Goal: Information Seeking & Learning: Learn about a topic

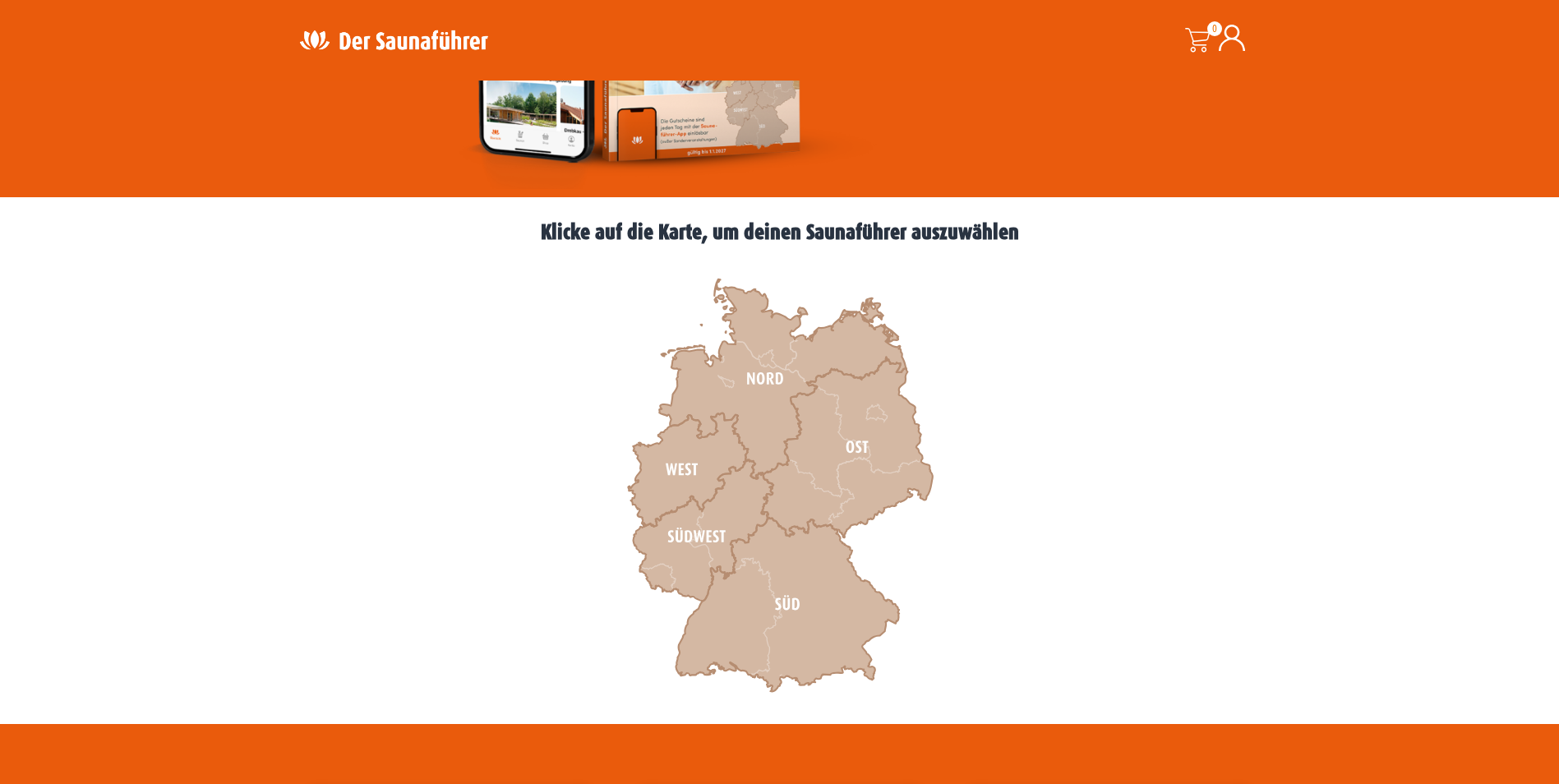
click at [683, 538] on icon at bounding box center [702, 531] width 140 height 141
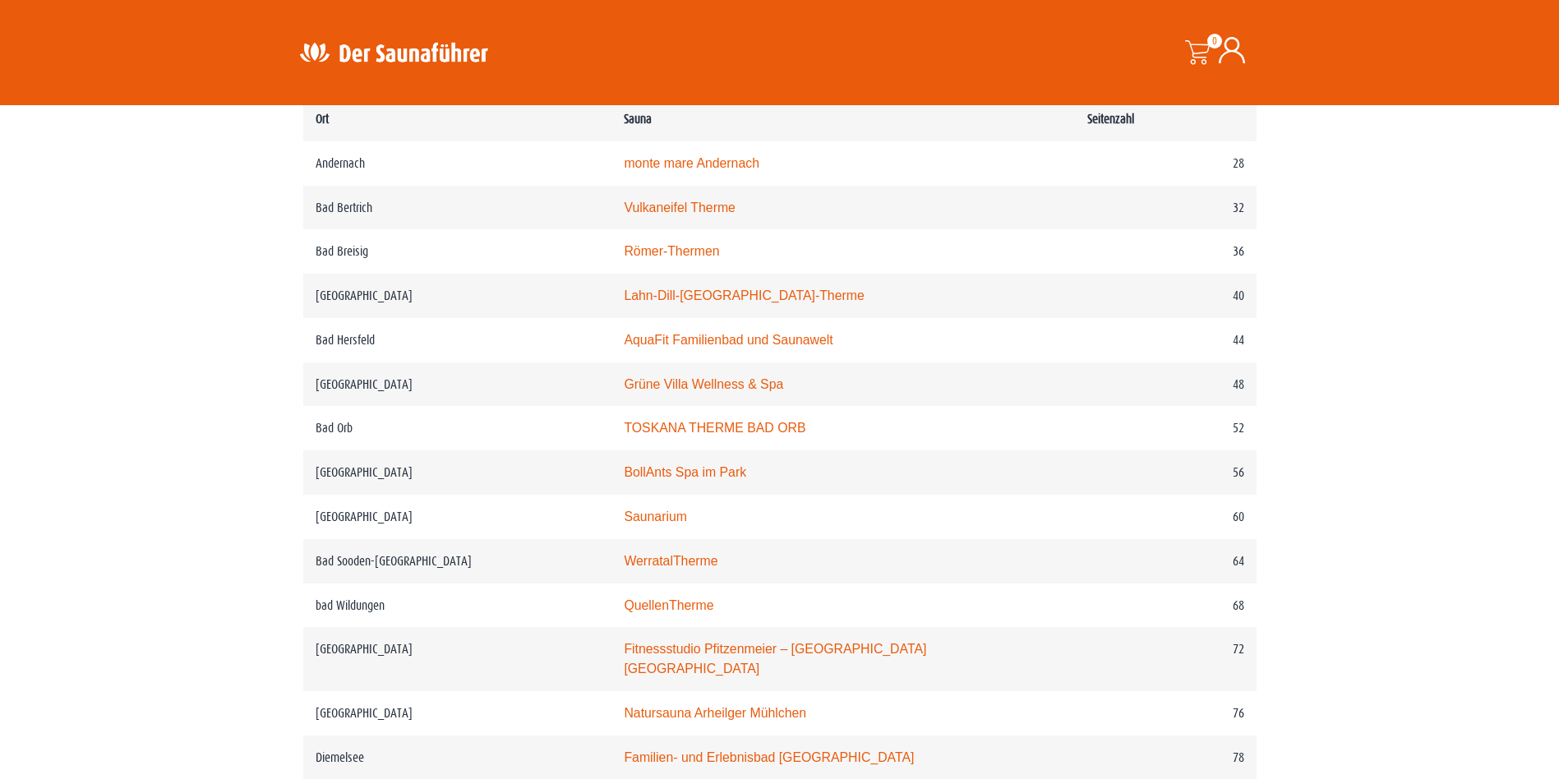
scroll to position [904, 0]
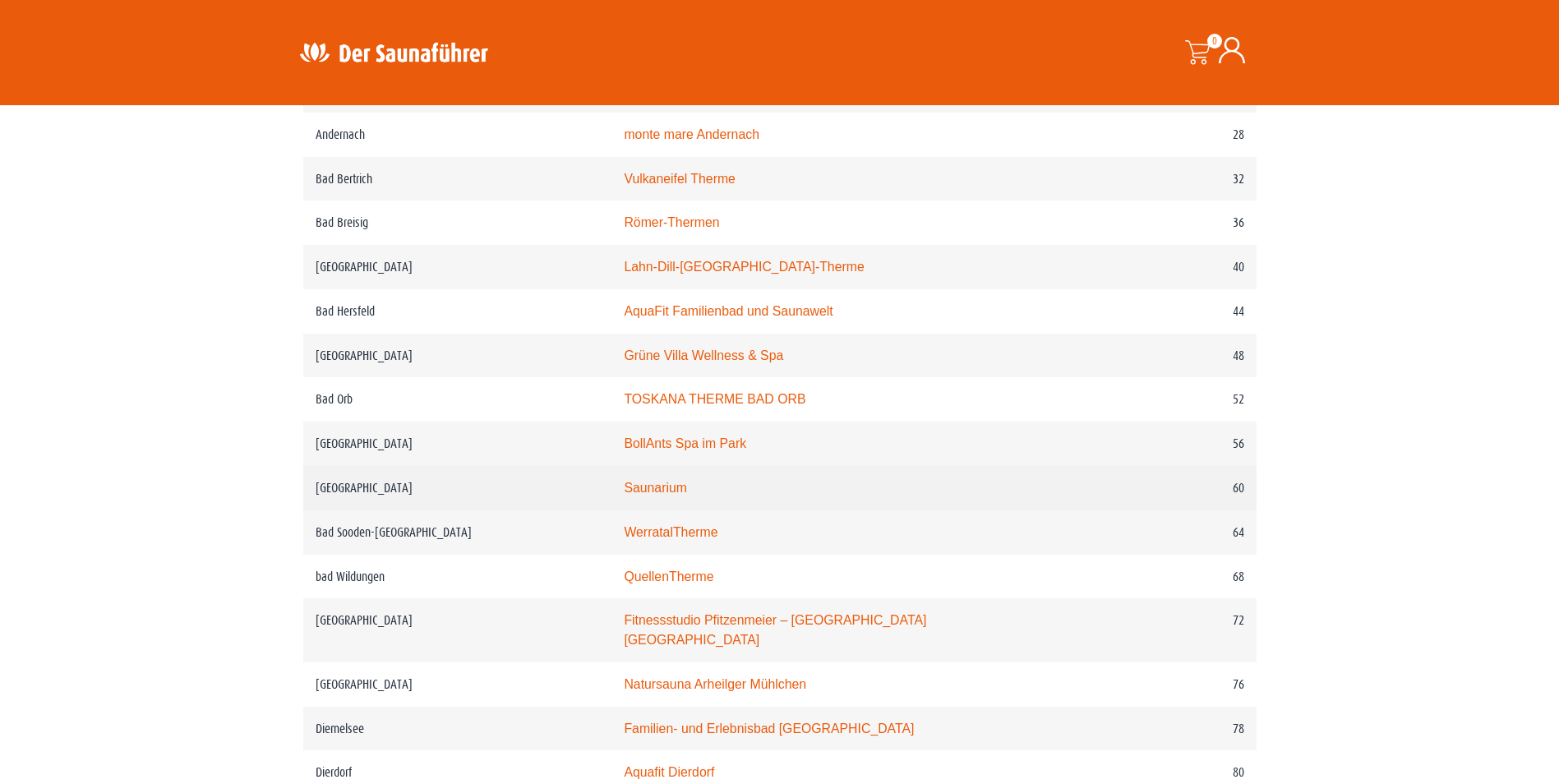
click at [662, 490] on link "Saunarium" at bounding box center [655, 487] width 64 height 14
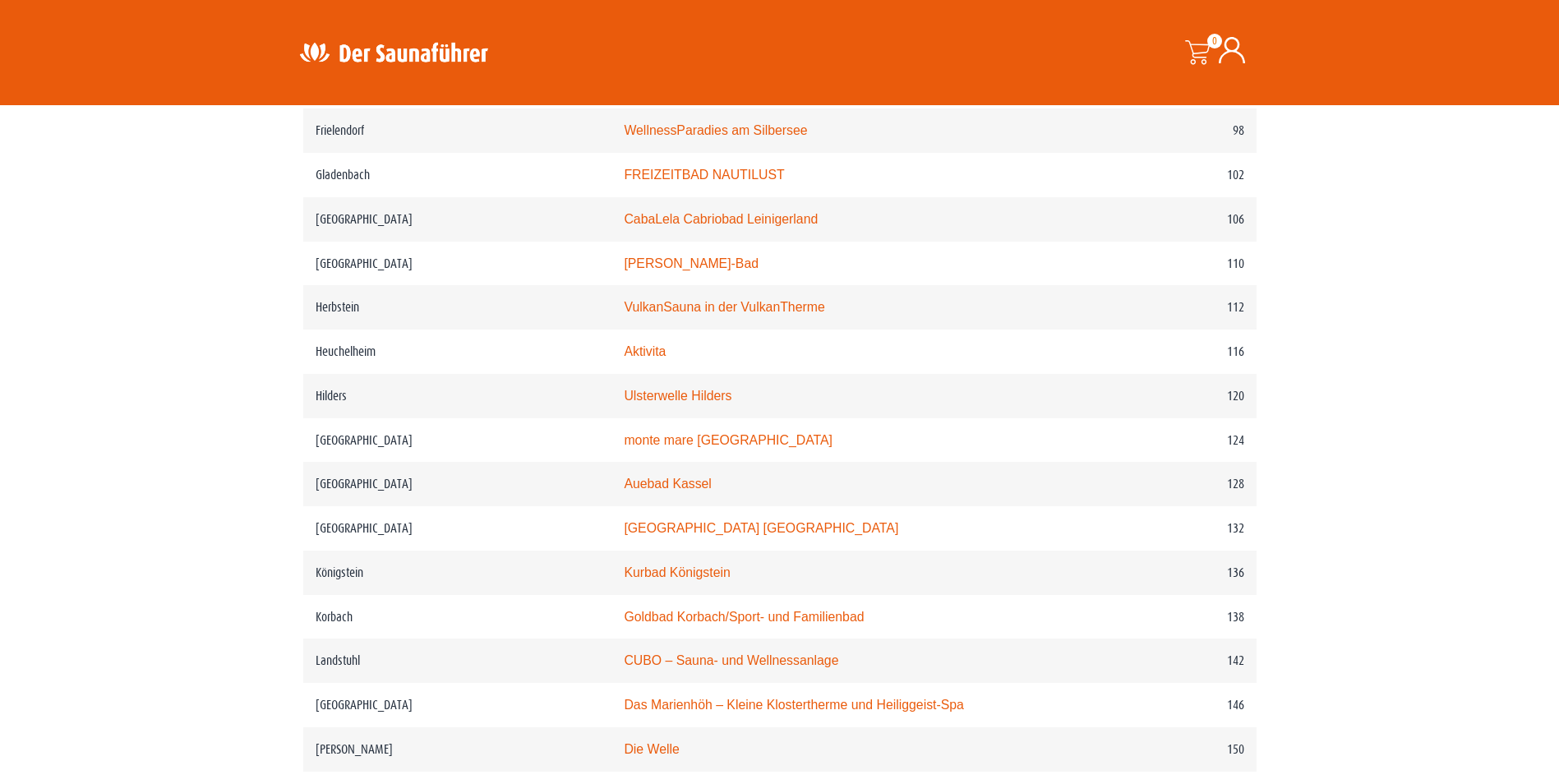
scroll to position [1807, 0]
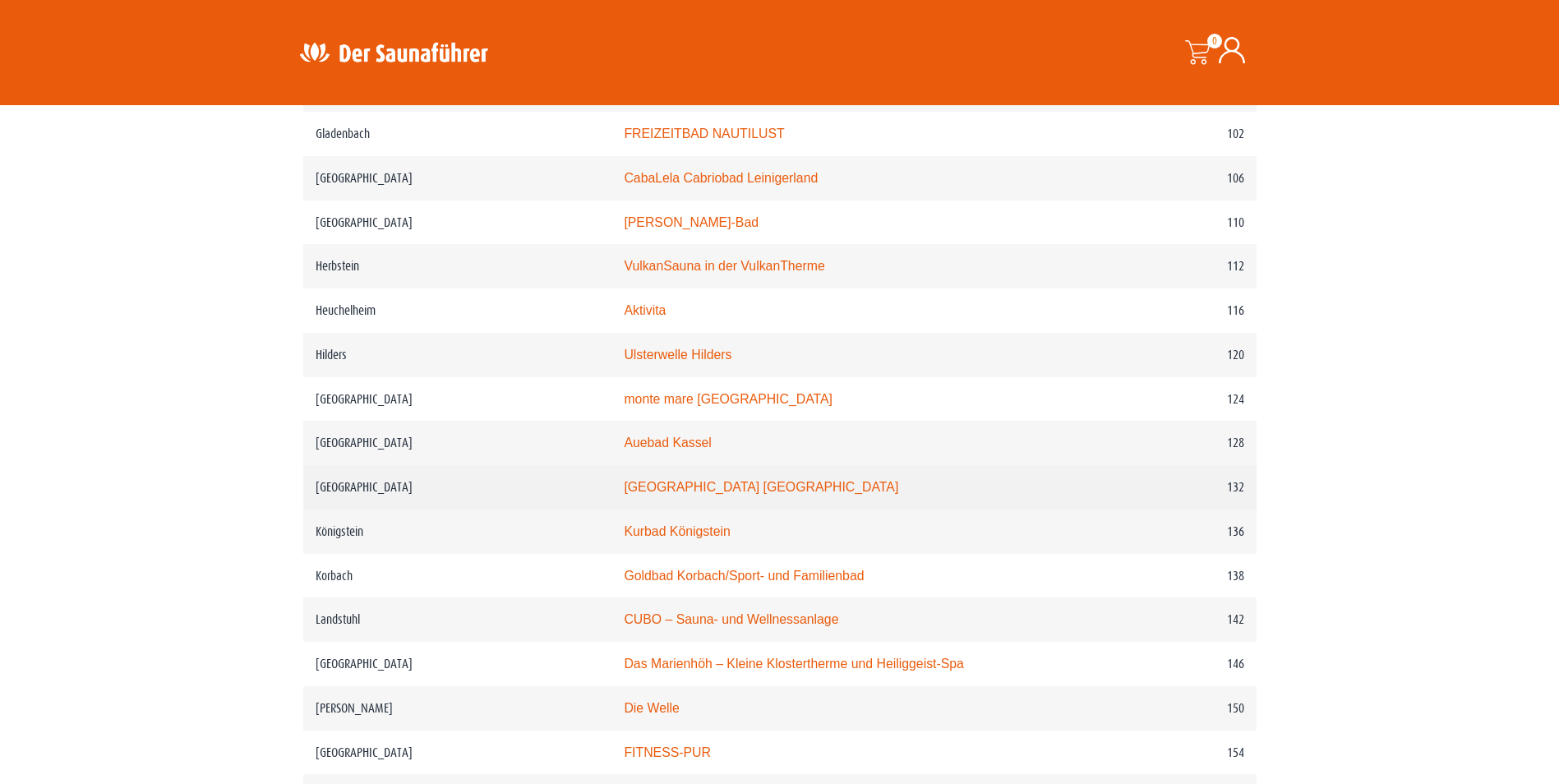
click at [683, 484] on link "Moselbad Koblenz" at bounding box center [761, 486] width 275 height 14
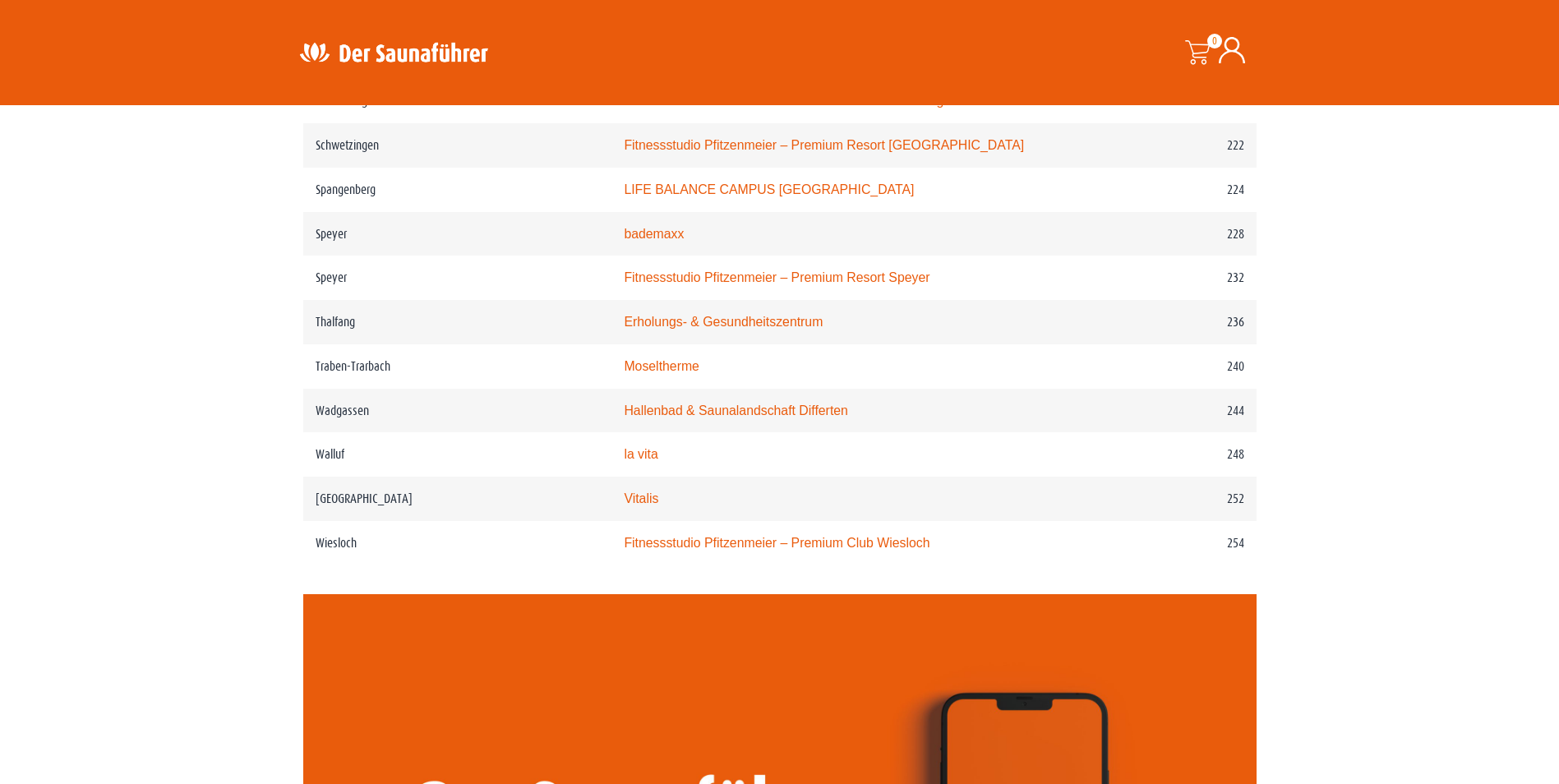
scroll to position [3286, 0]
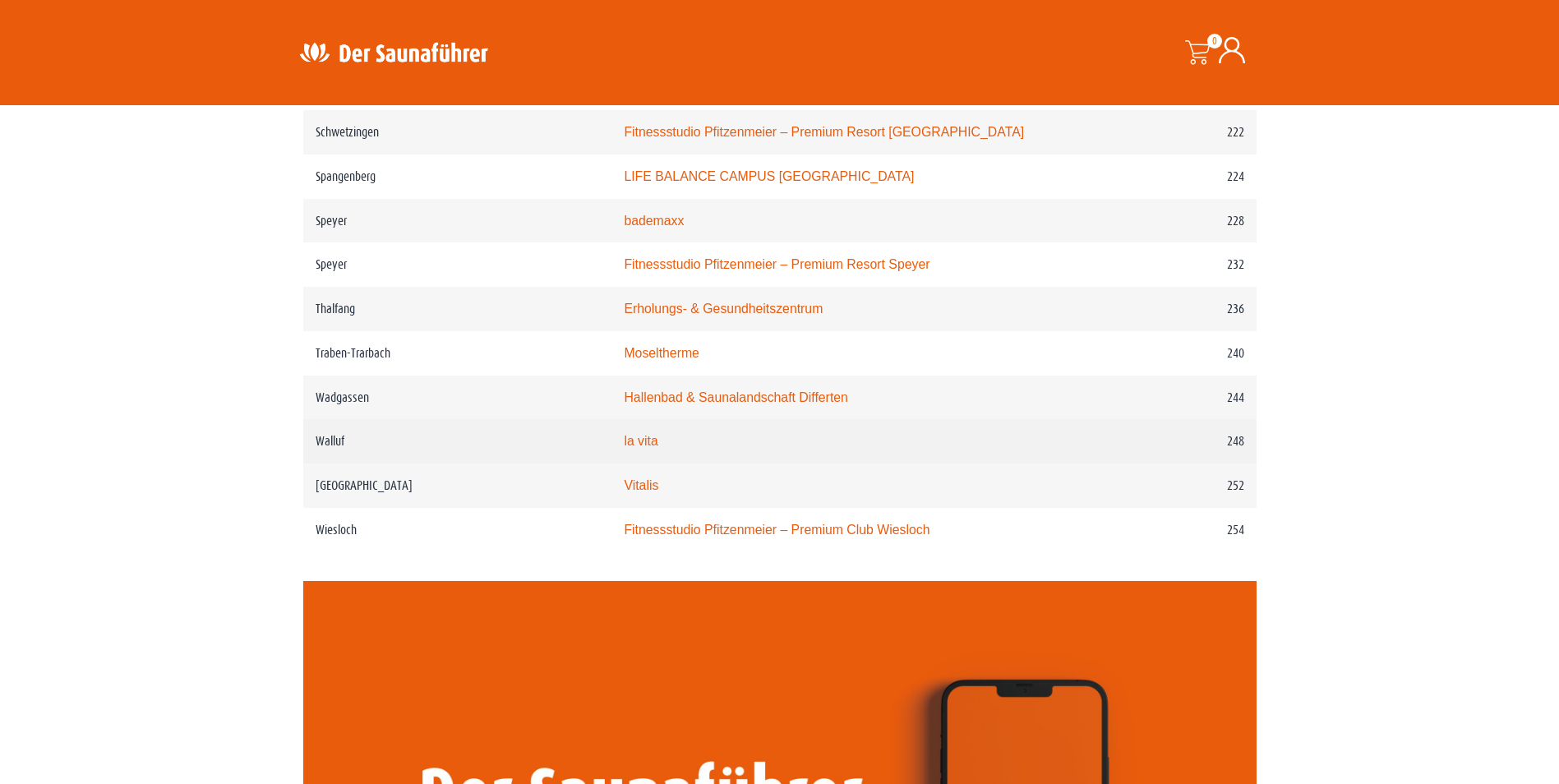
click at [657, 448] on link "la vita" at bounding box center [640, 441] width 34 height 14
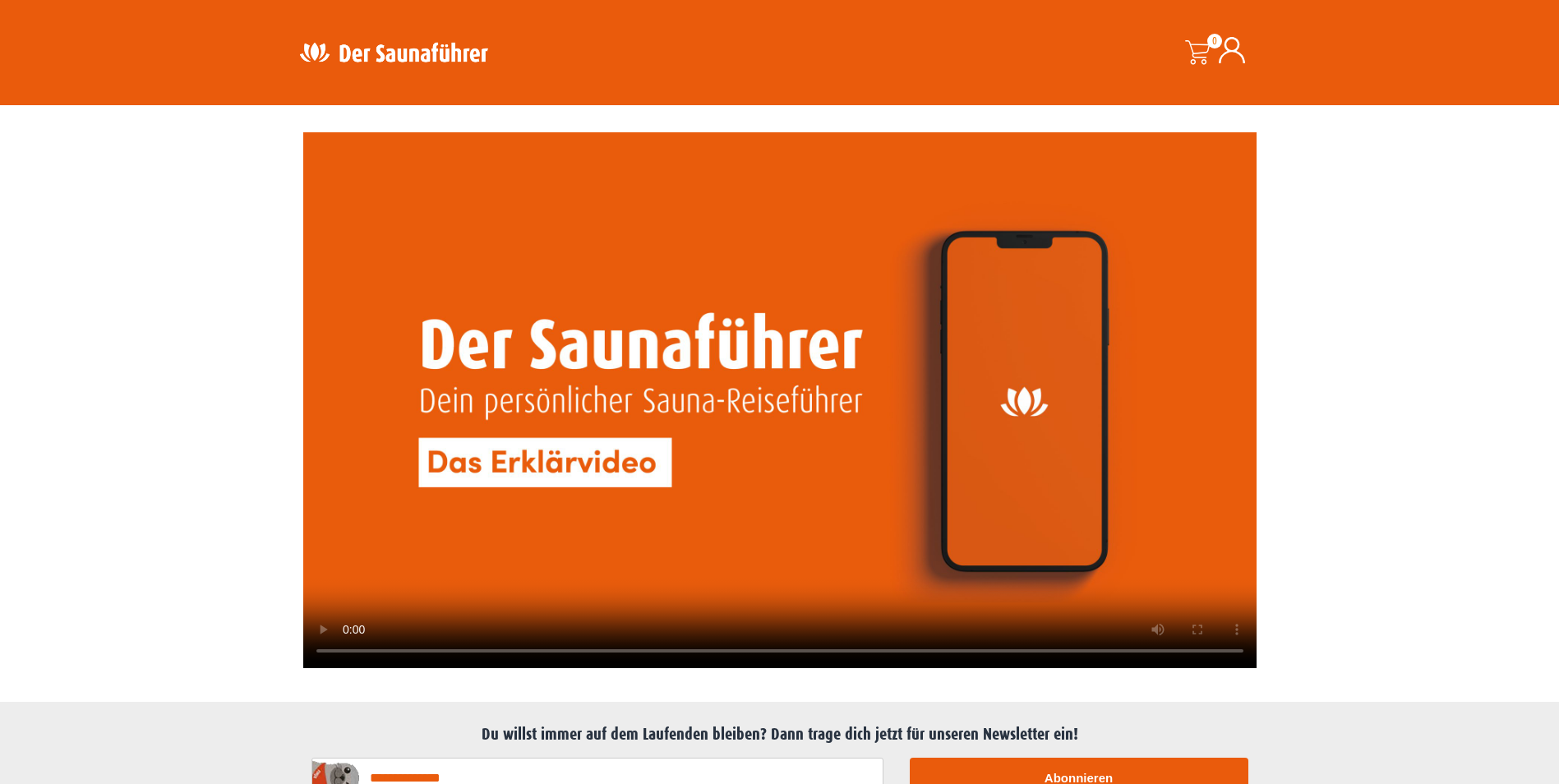
scroll to position [3697, 0]
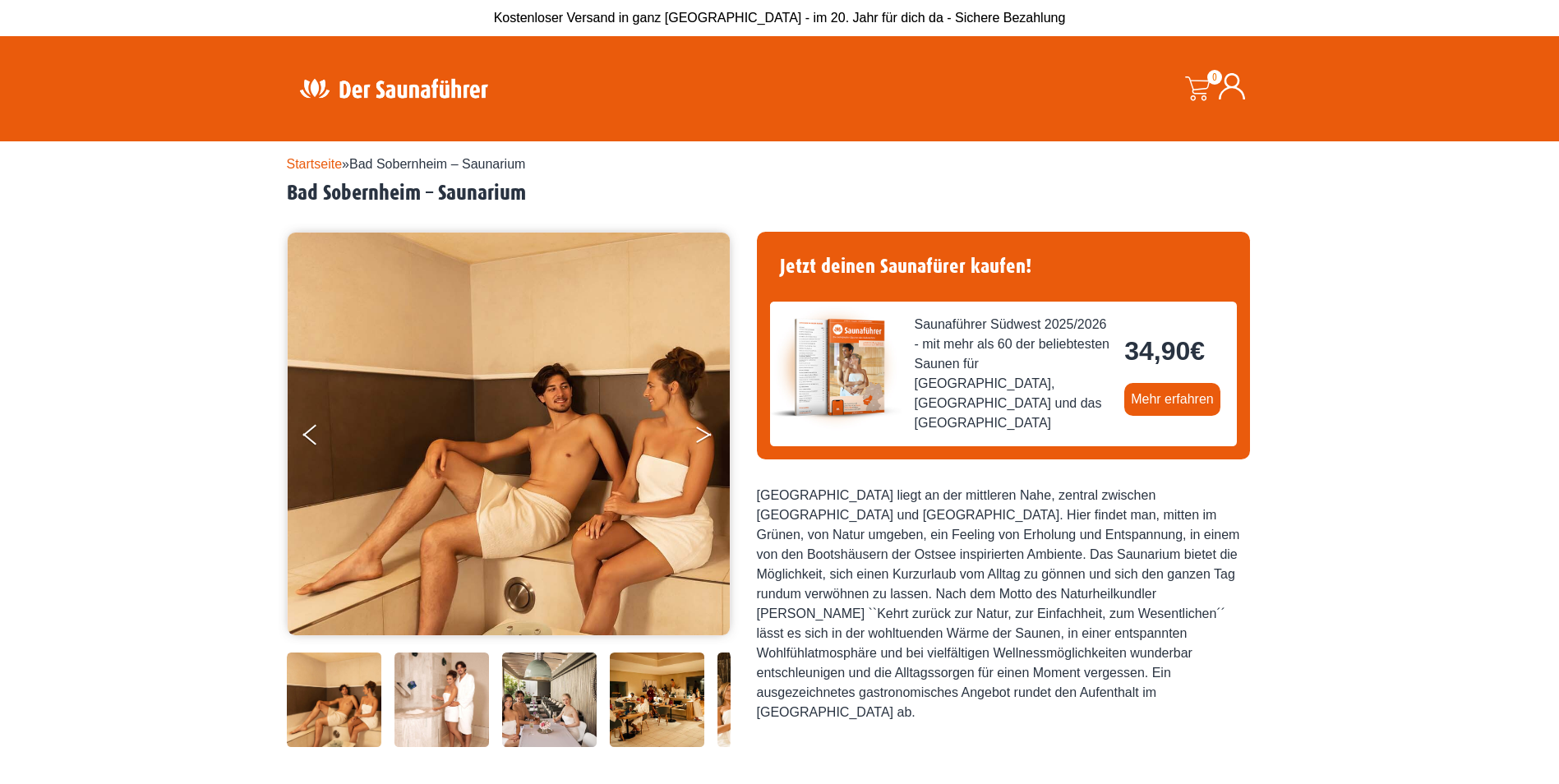
click at [696, 429] on button "Next" at bounding box center [715, 438] width 42 height 41
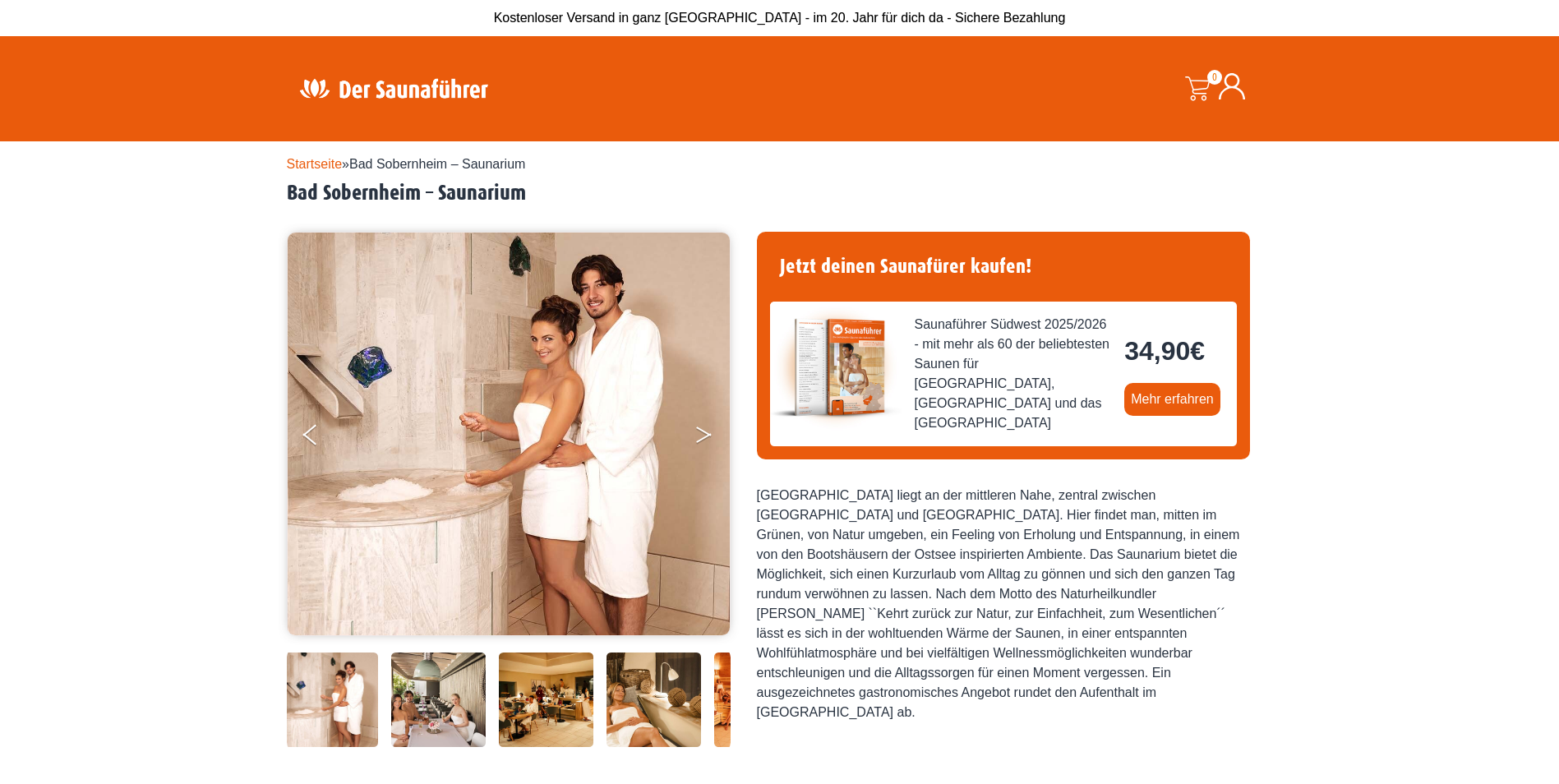
click at [696, 429] on button "Next" at bounding box center [715, 438] width 42 height 41
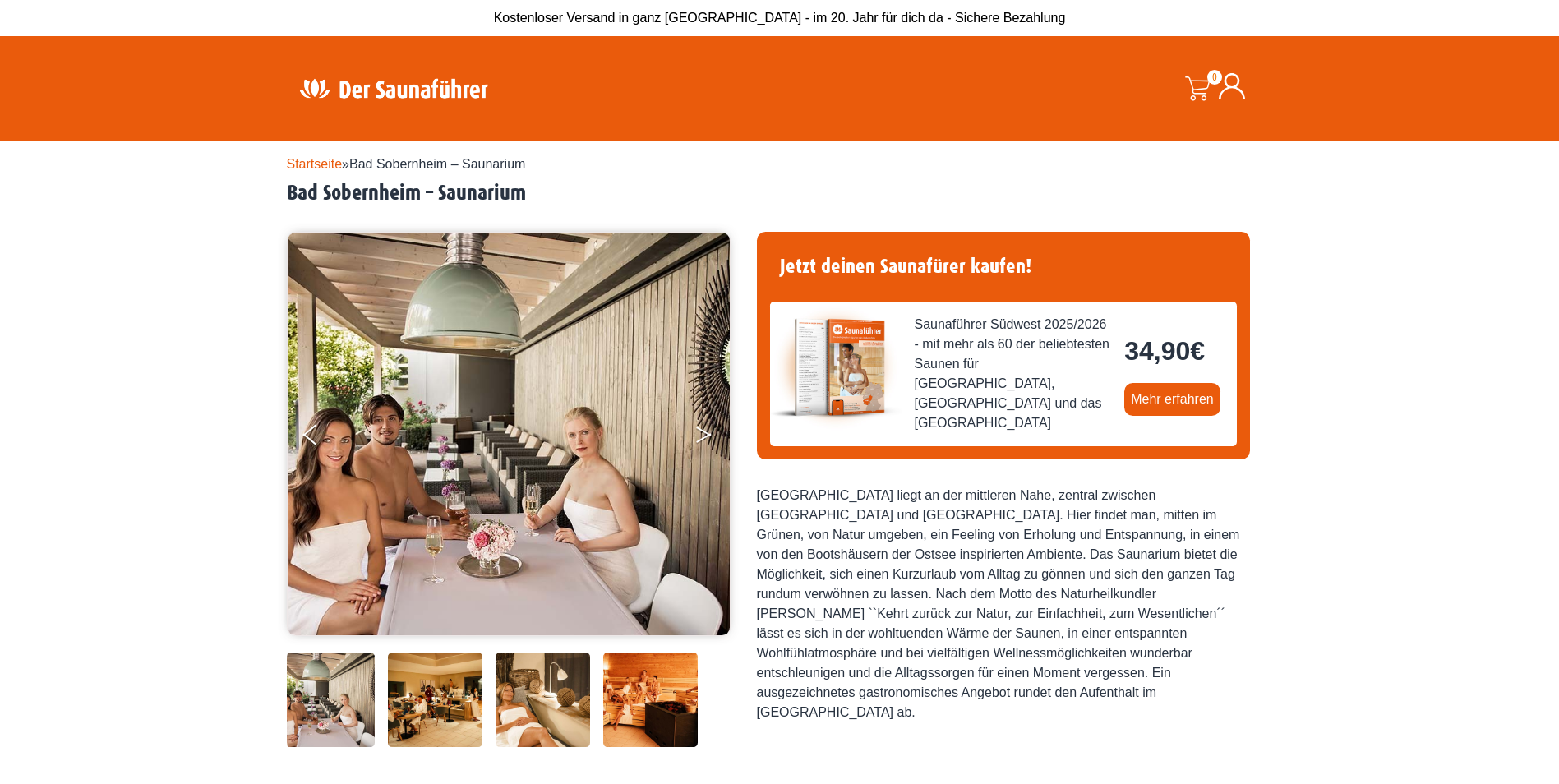
click at [696, 429] on button "Next" at bounding box center [715, 438] width 42 height 41
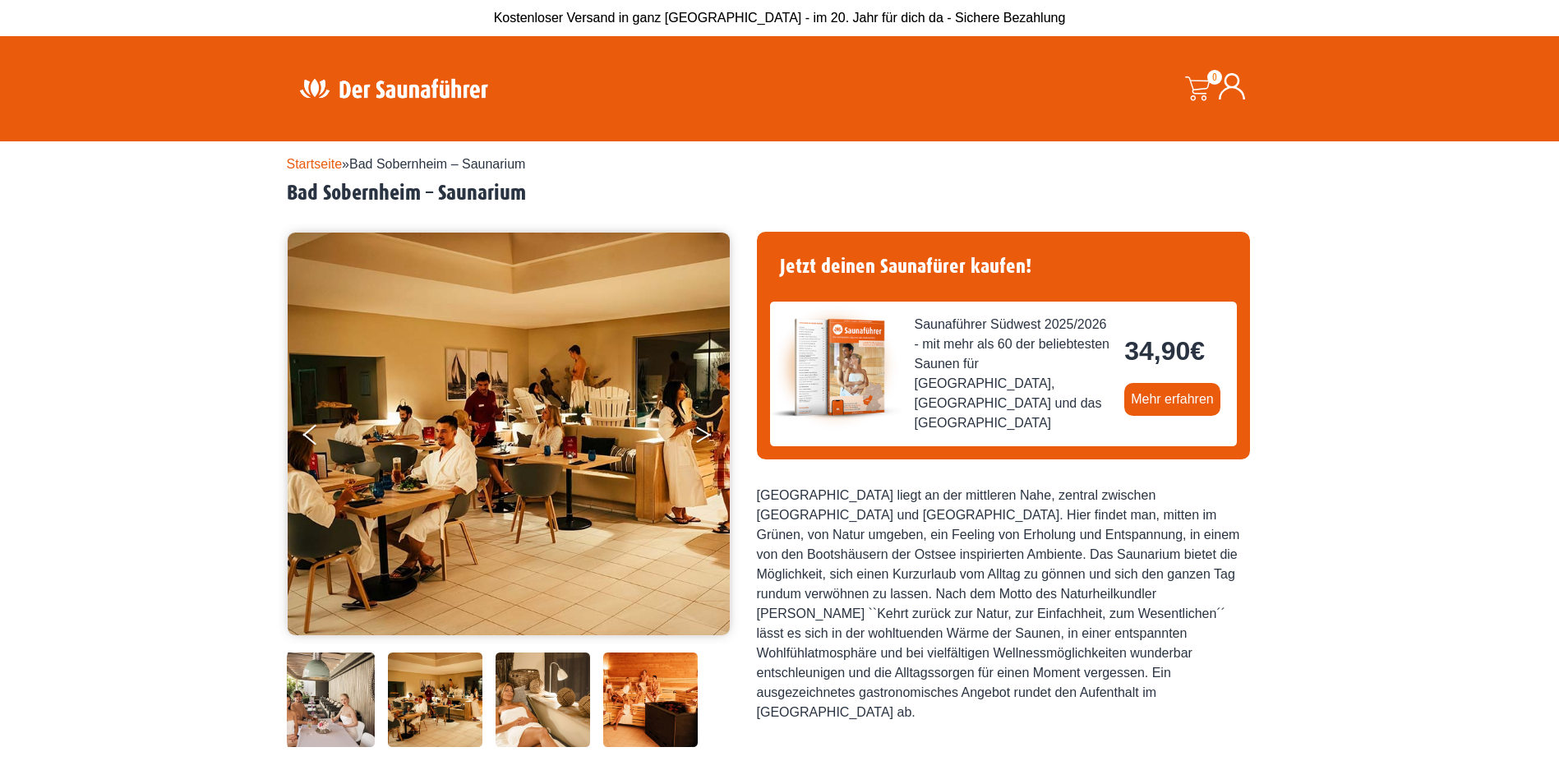
click at [696, 429] on button "Next" at bounding box center [715, 438] width 42 height 41
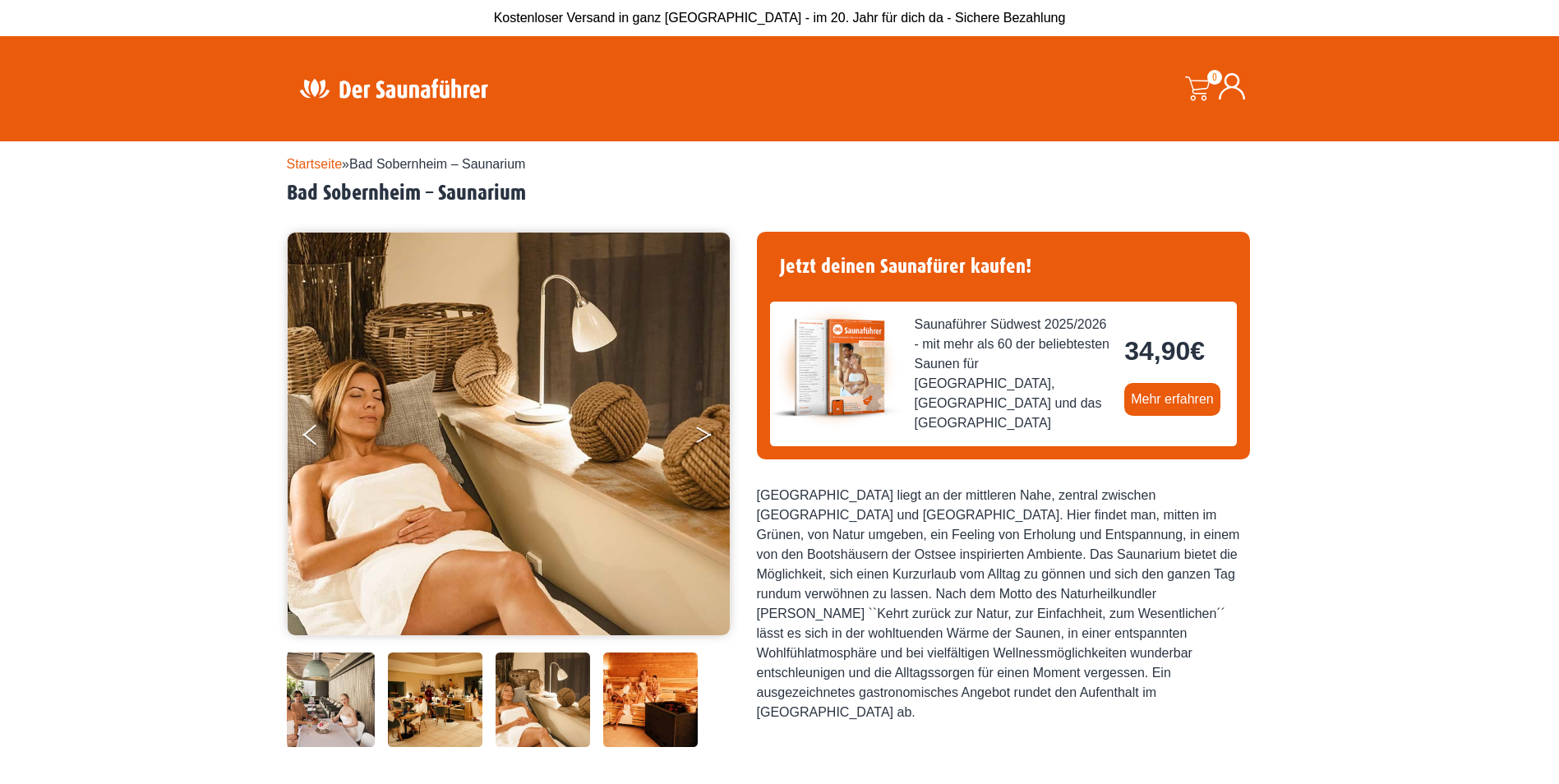
click at [696, 429] on button "Next" at bounding box center [715, 438] width 42 height 41
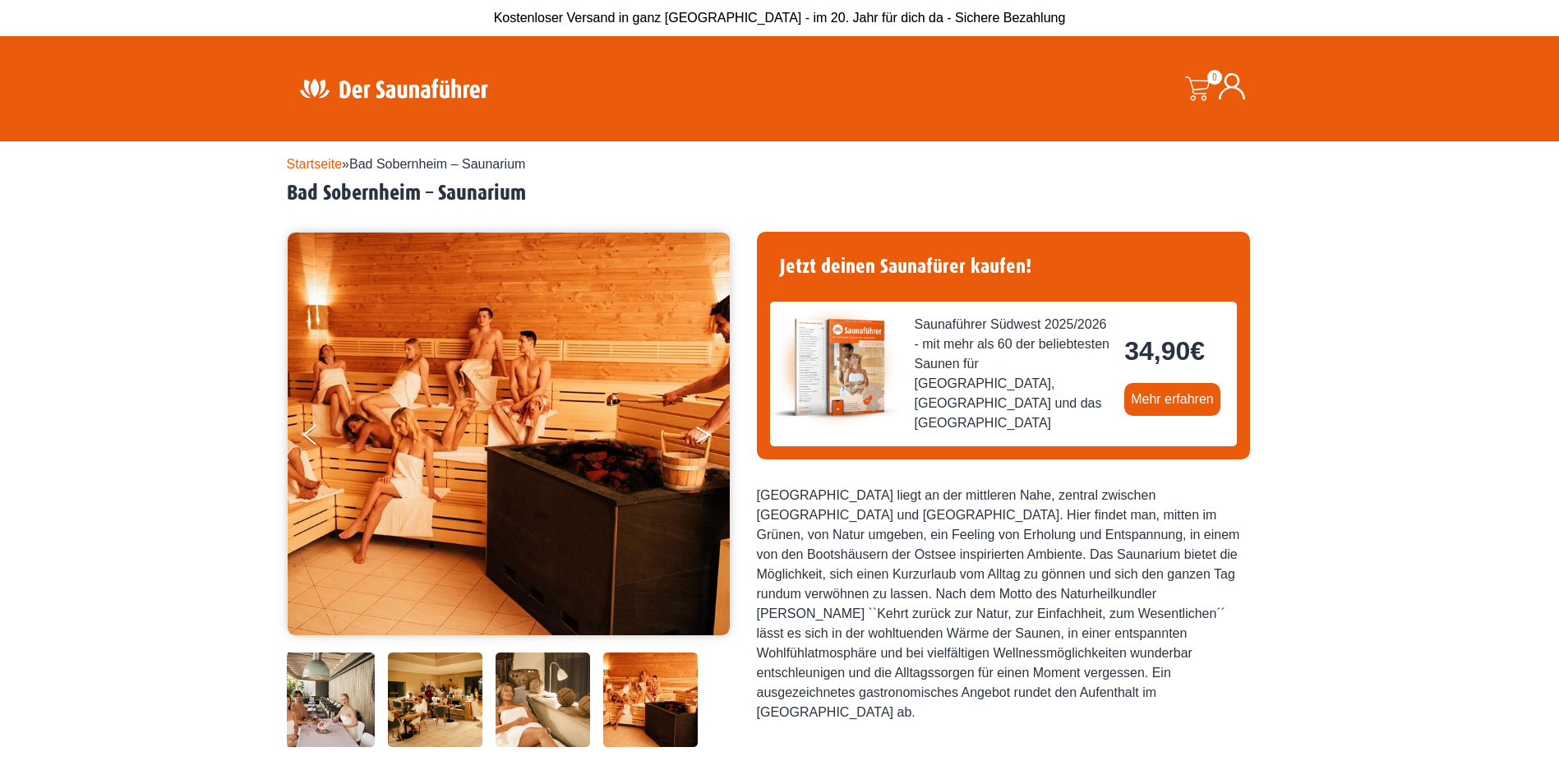
click at [696, 429] on button "Next" at bounding box center [715, 438] width 42 height 41
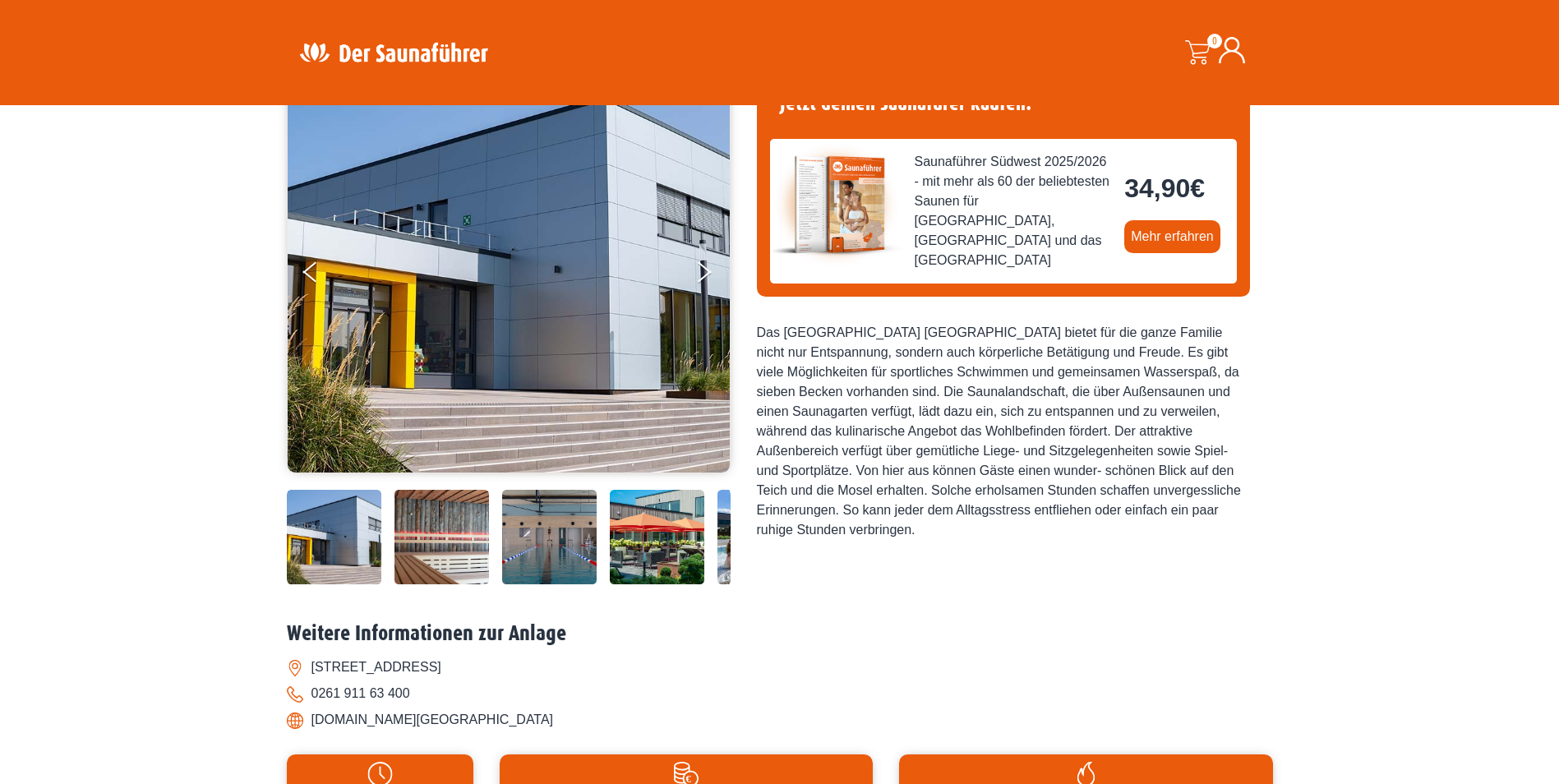
scroll to position [164, 0]
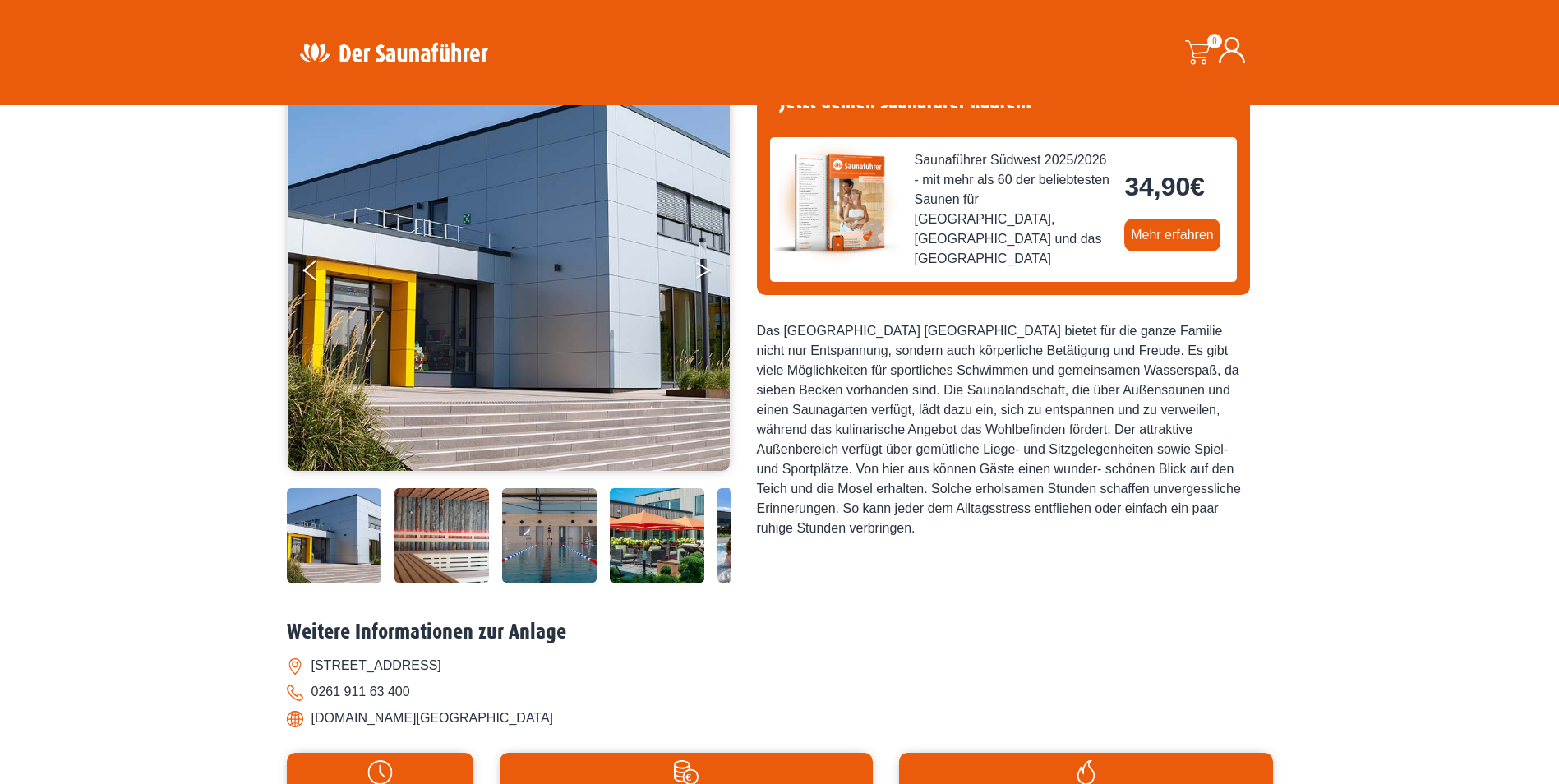
click at [700, 266] on button "Next" at bounding box center [715, 274] width 42 height 41
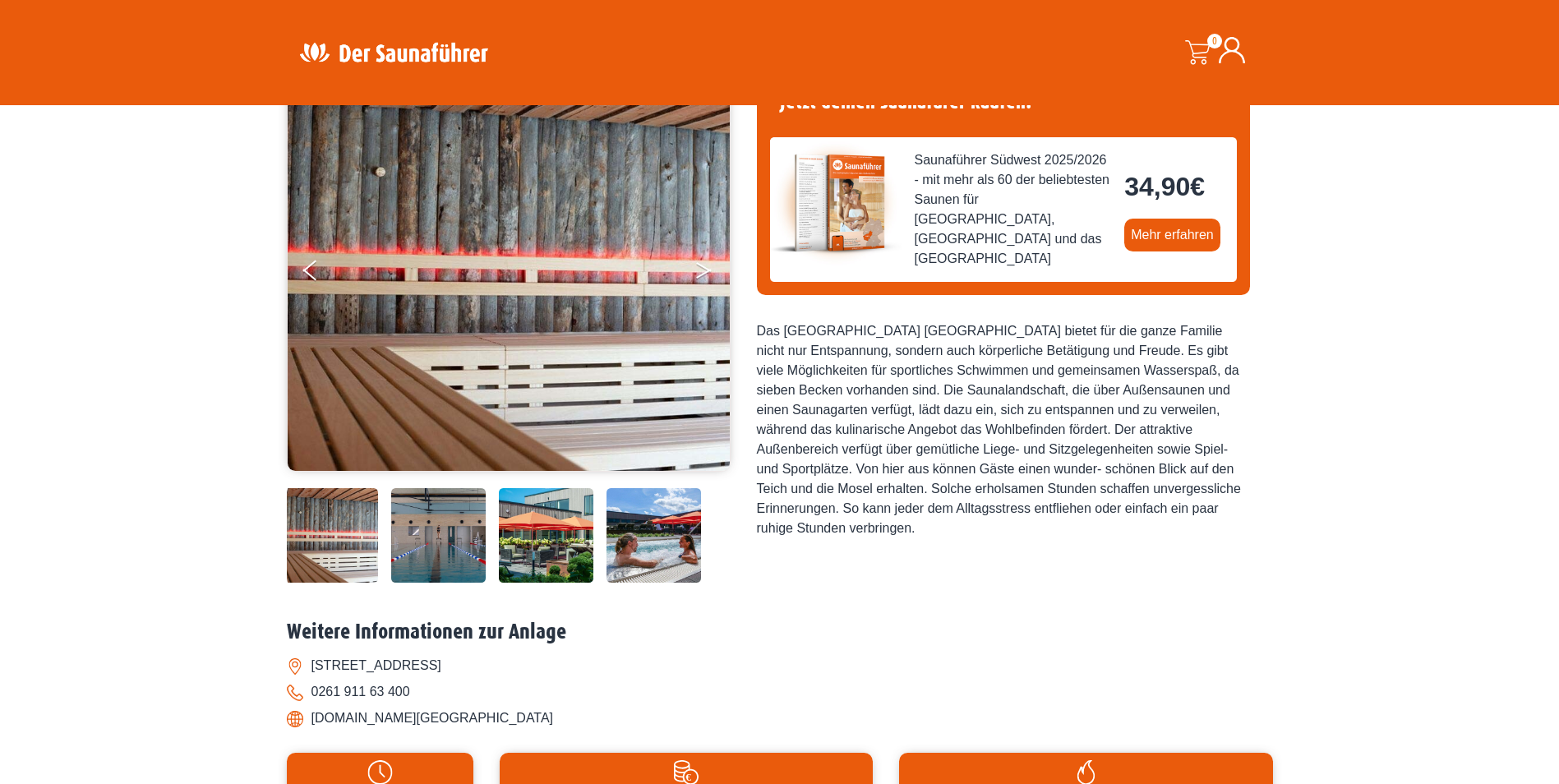
click at [700, 266] on button "Next" at bounding box center [715, 274] width 42 height 41
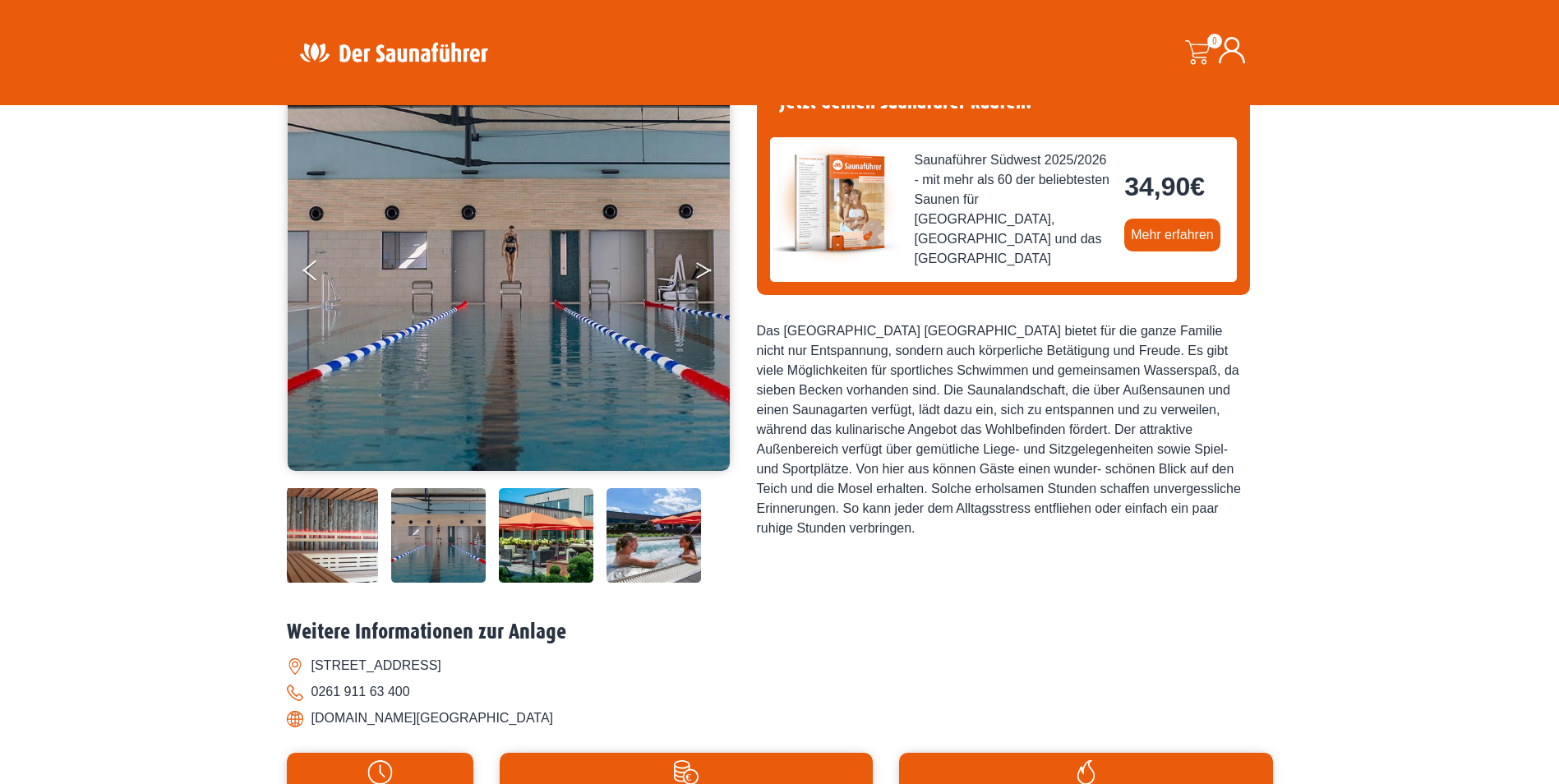
click at [700, 266] on button "Next" at bounding box center [715, 274] width 42 height 41
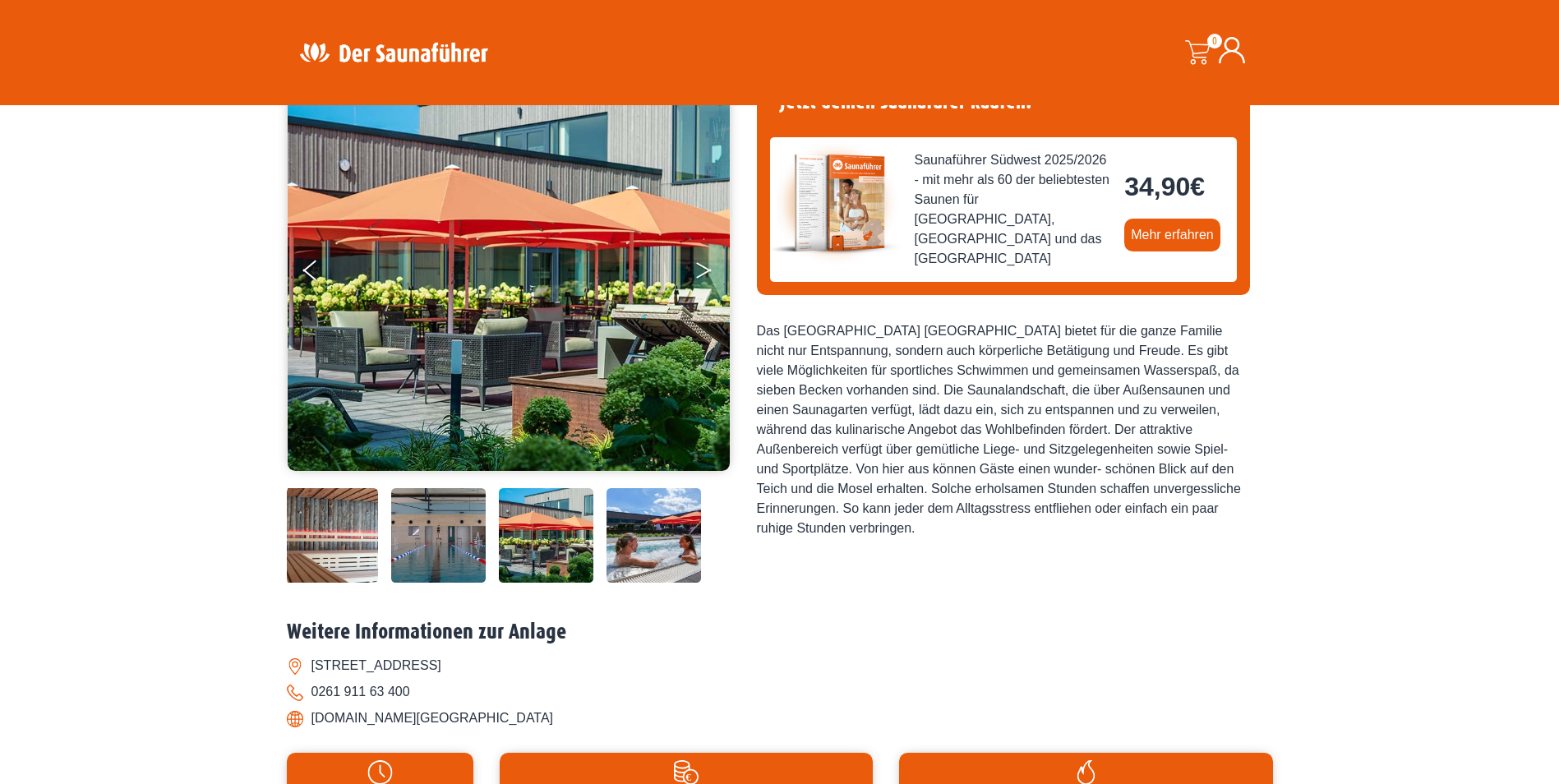
click at [700, 266] on button "Next" at bounding box center [715, 274] width 42 height 41
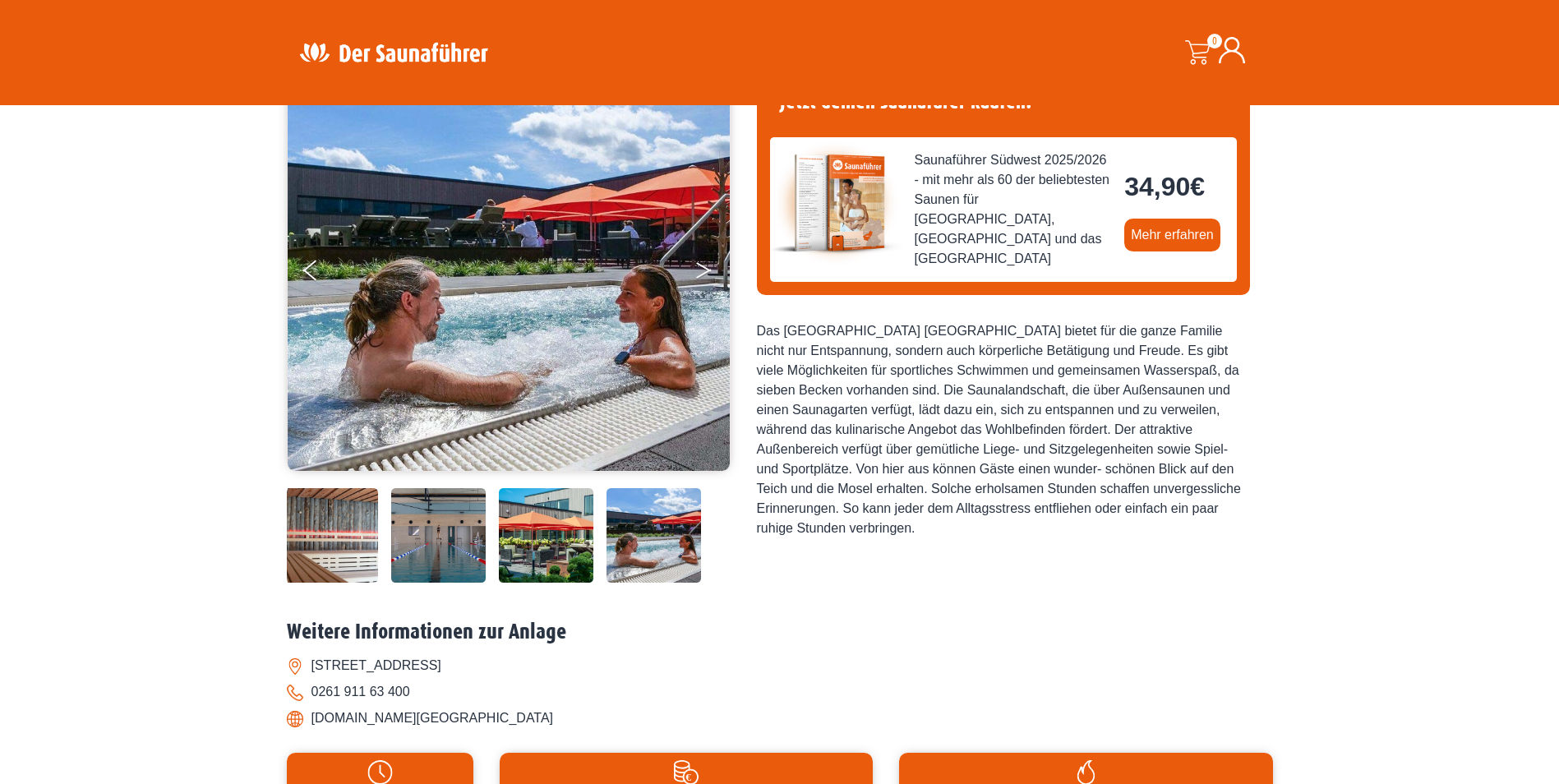
click at [700, 266] on button "Next" at bounding box center [715, 274] width 42 height 41
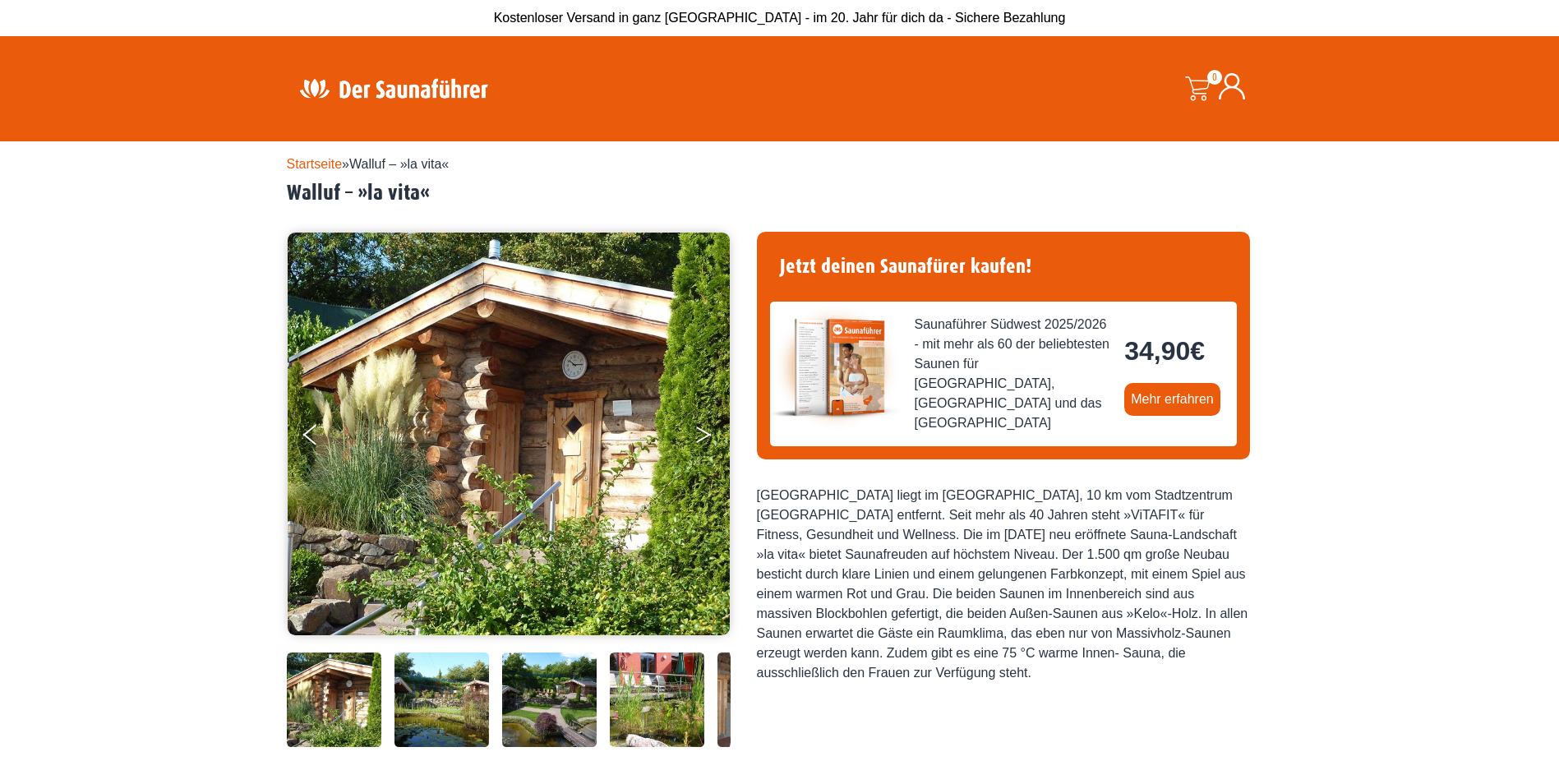
click at [711, 434] on icon "Next" at bounding box center [703, 437] width 15 height 10
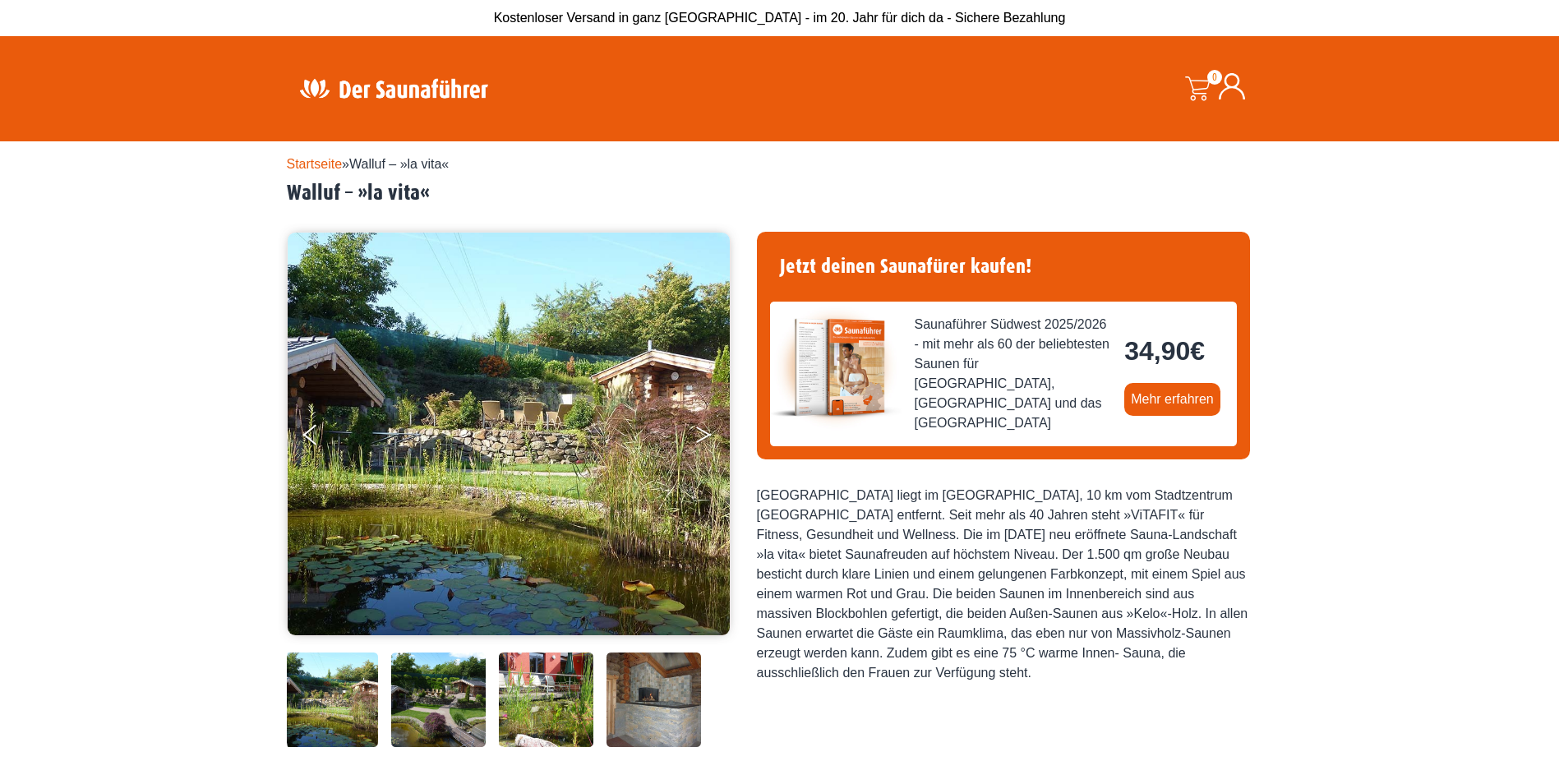
click at [711, 434] on icon "Next" at bounding box center [703, 437] width 15 height 10
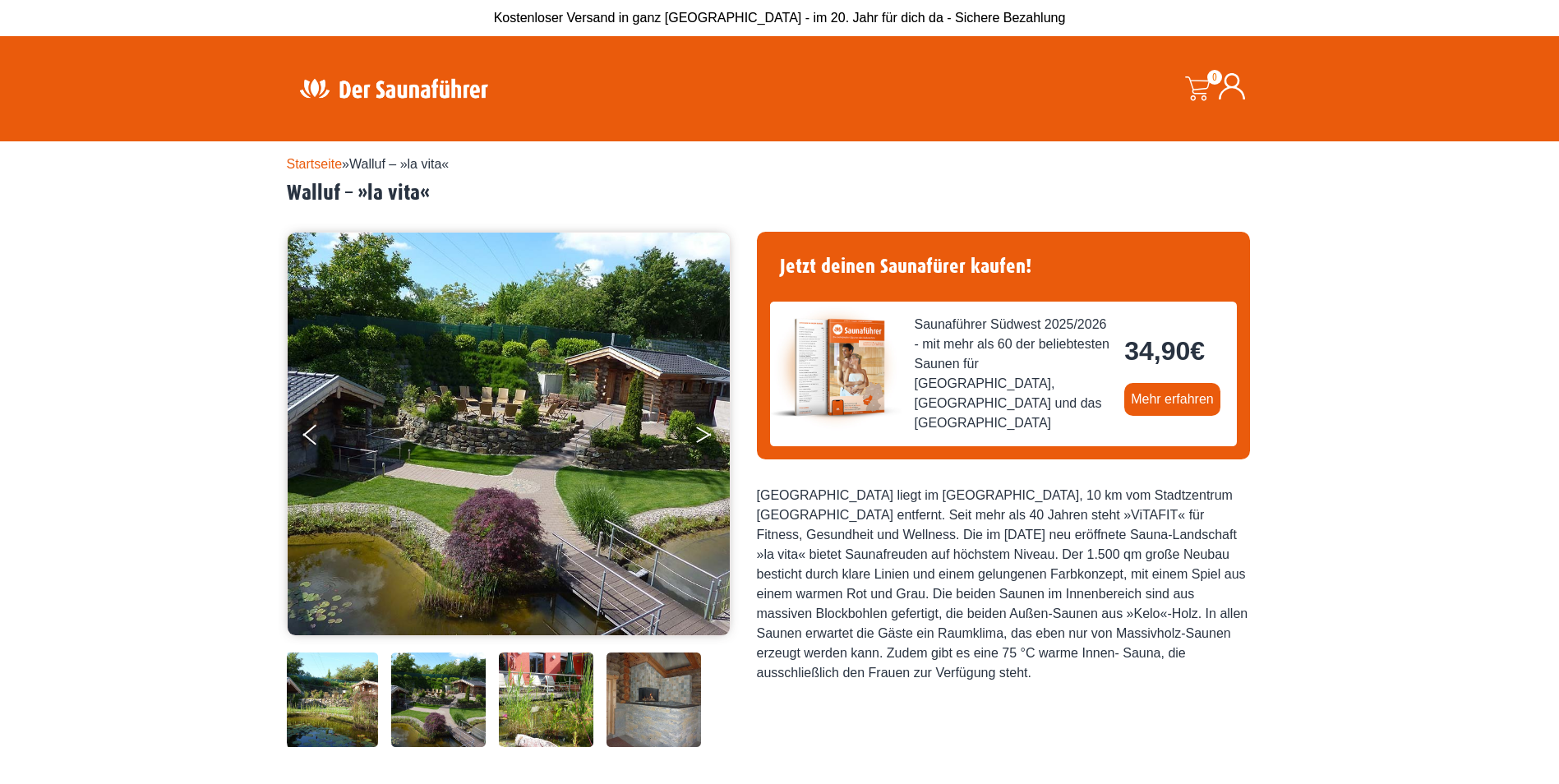
click at [711, 434] on icon "Next" at bounding box center [703, 437] width 15 height 10
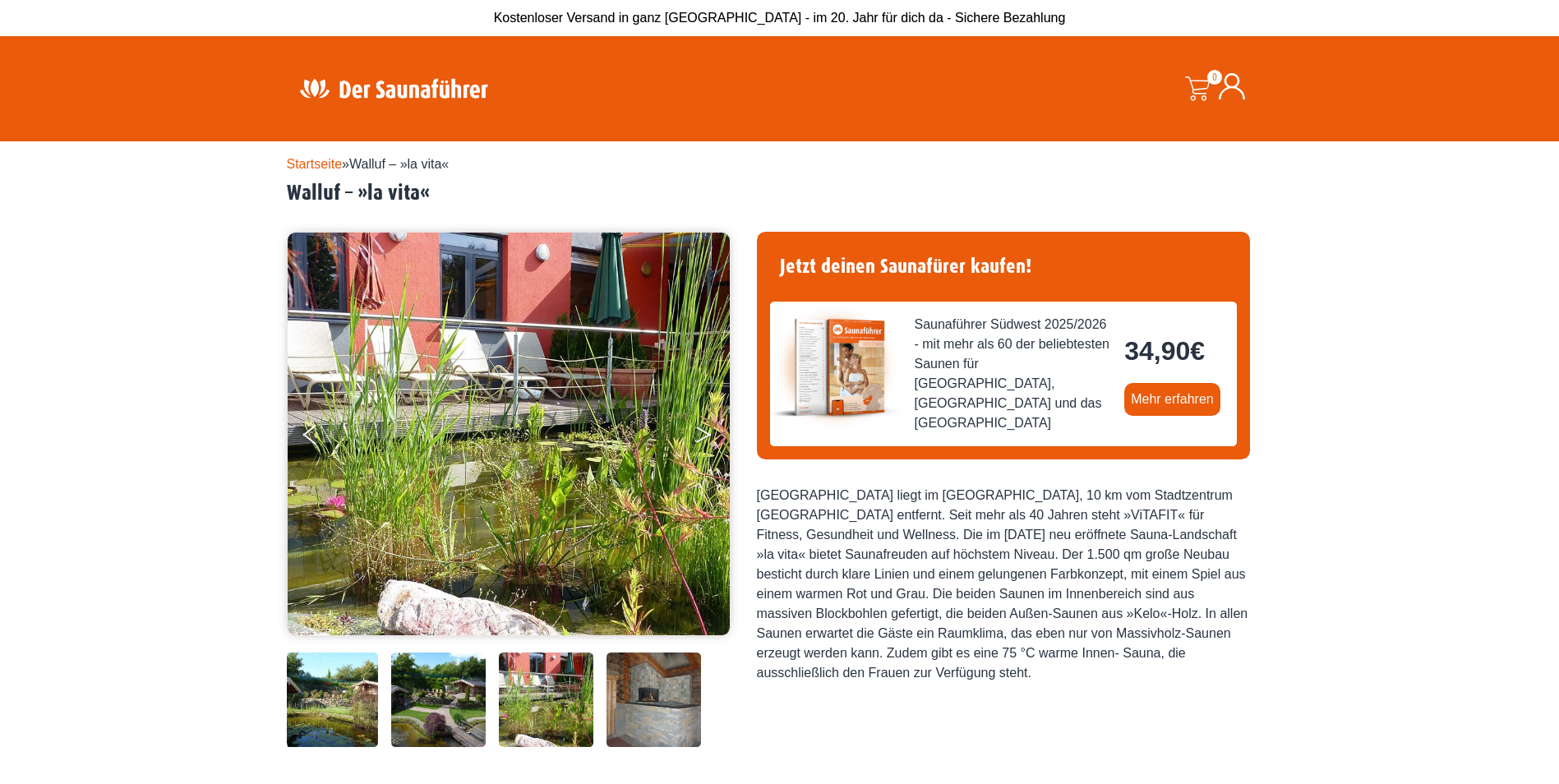
click at [711, 434] on icon "Next" at bounding box center [703, 437] width 15 height 10
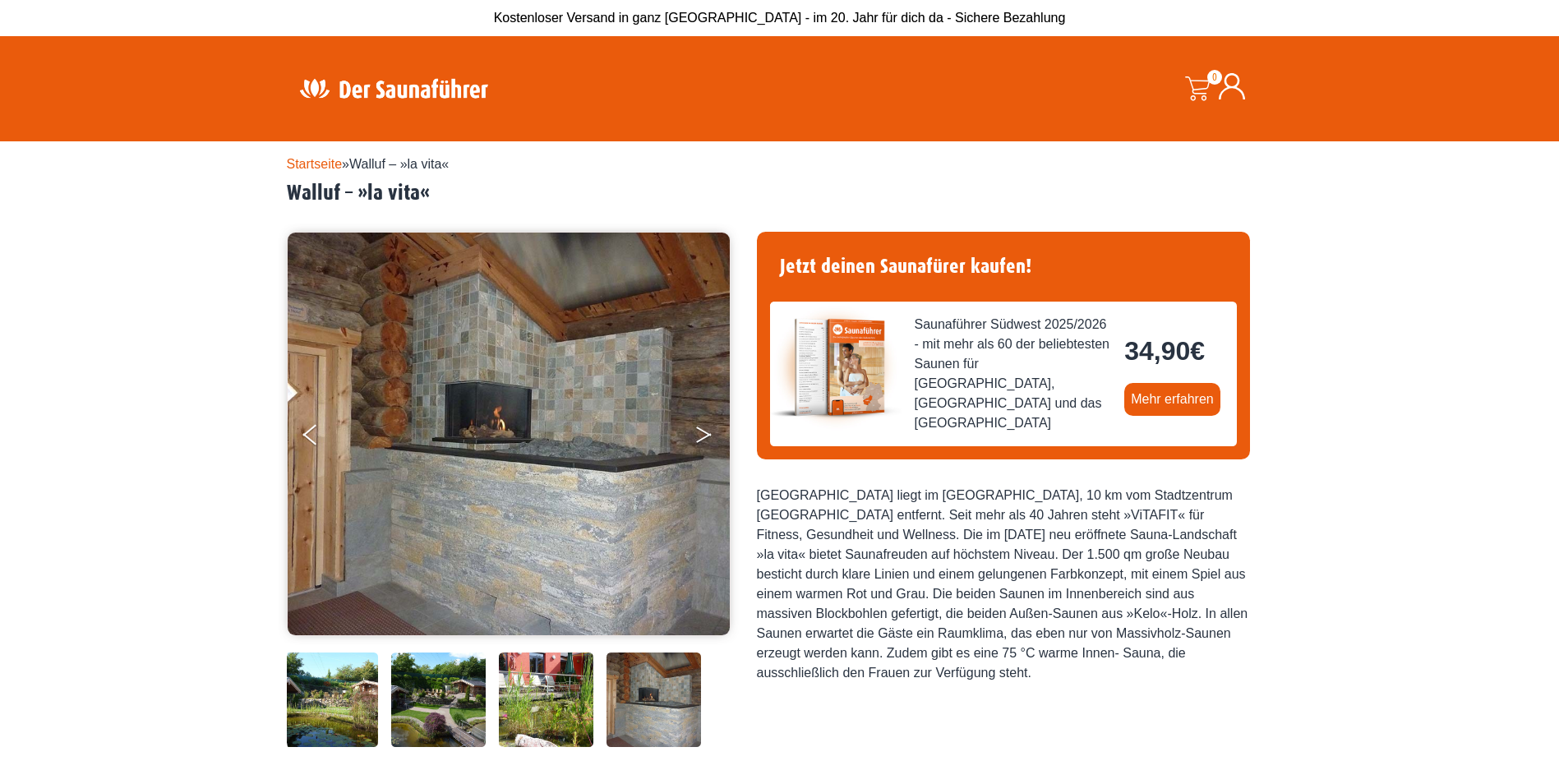
click at [711, 434] on icon "Next" at bounding box center [703, 437] width 15 height 10
